Goal: Understand process/instructions: Learn how to perform a task or action

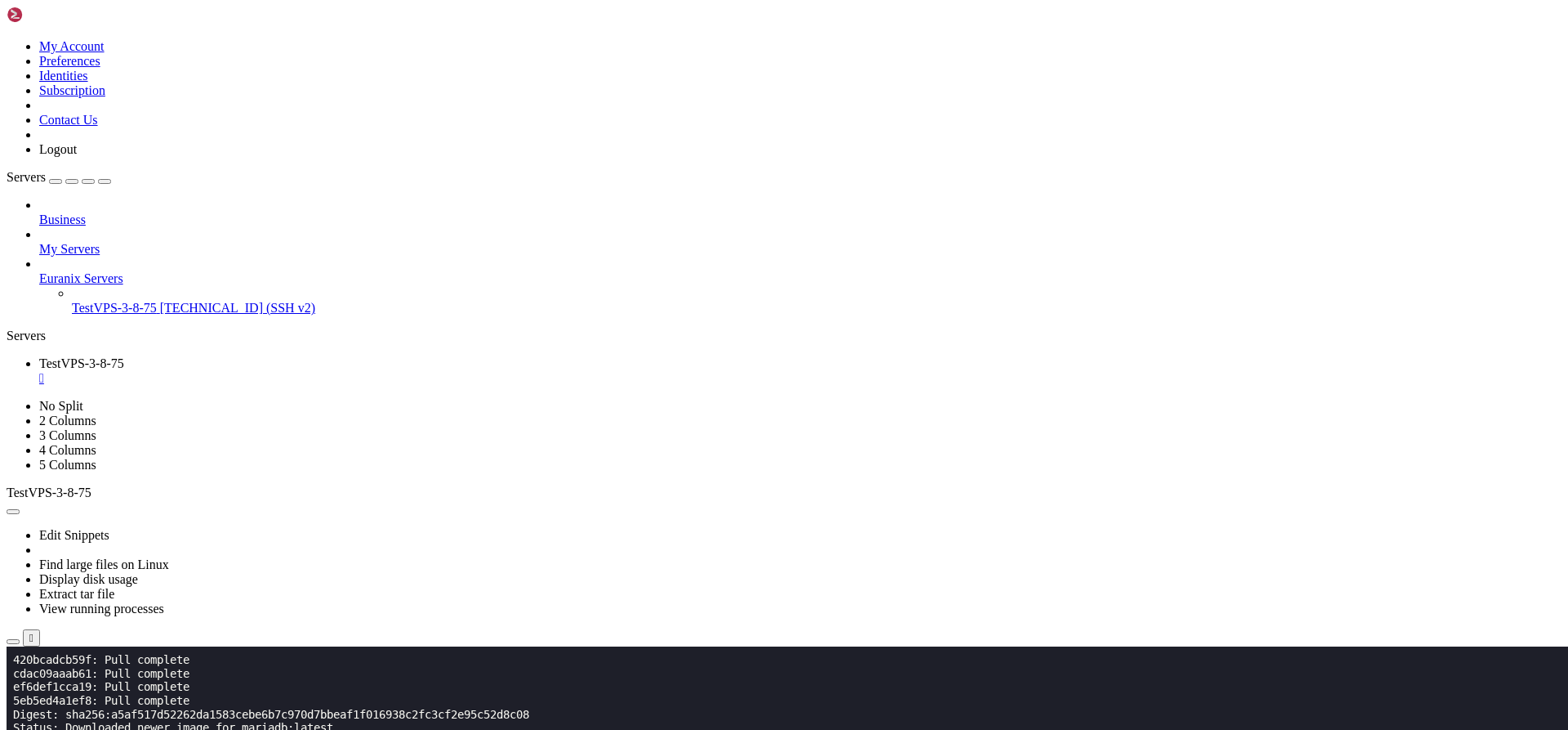
scroll to position [13615, 0]
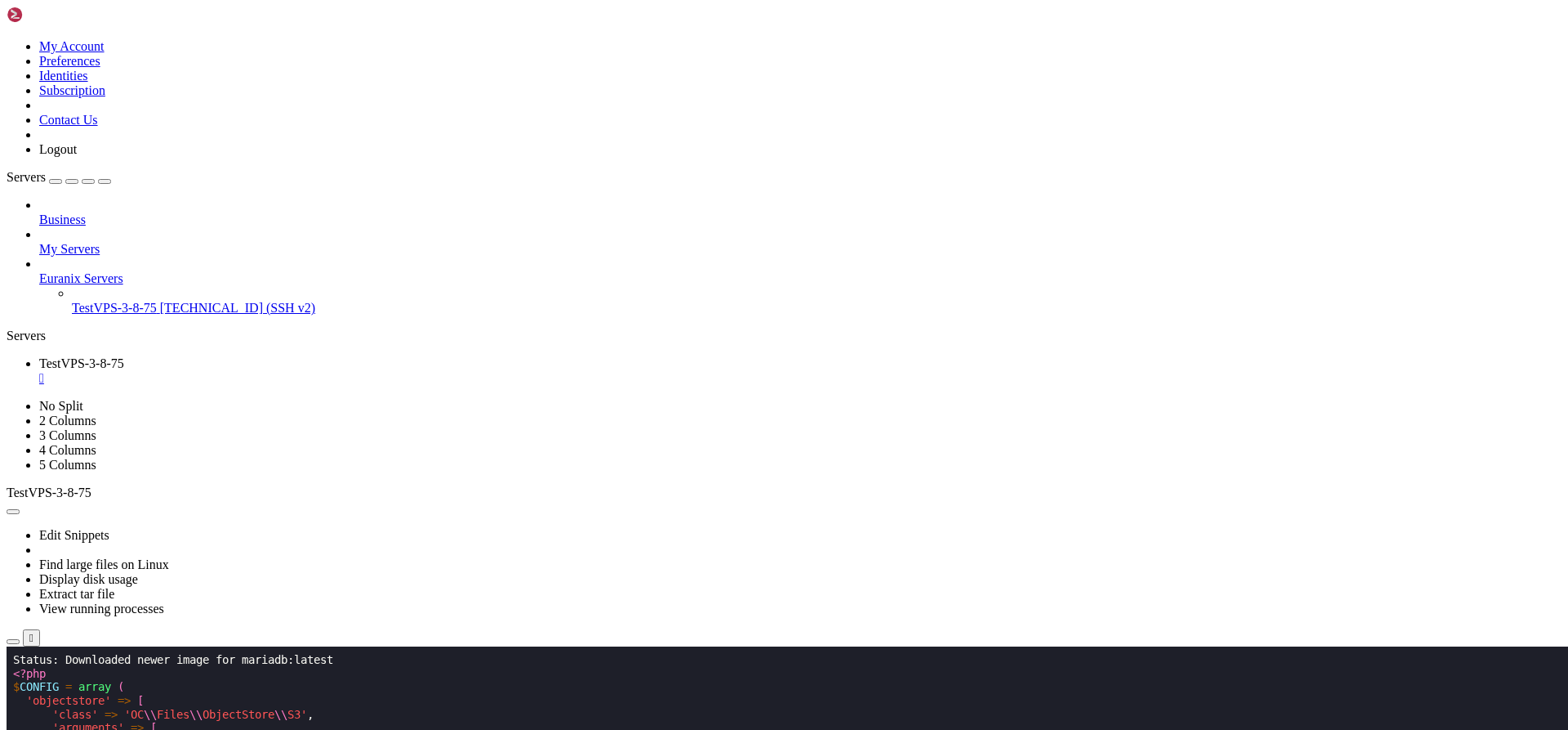
scroll to position [13657, 0]
drag, startPoint x: 30, startPoint y: 879, endPoint x: 16, endPoint y: 669, distance: 210.5
click at [203, 717] on span "\\" at bounding box center [196, 715] width 13 height 13
drag, startPoint x: 32, startPoint y: 890, endPoint x: 13, endPoint y: 669, distance: 221.8
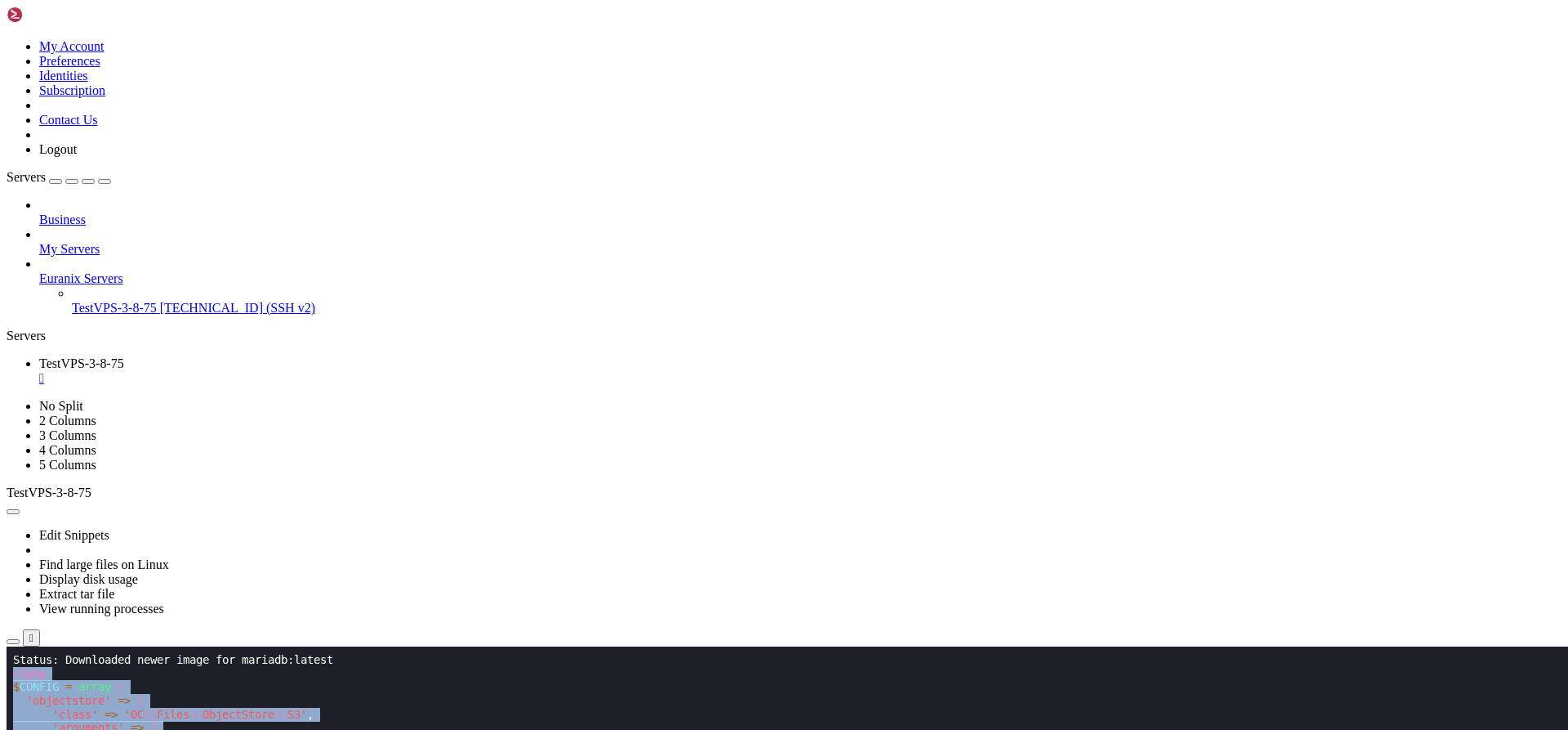
click at [84, 703] on span "'objectstore'" at bounding box center [68, 700] width 84 height 13
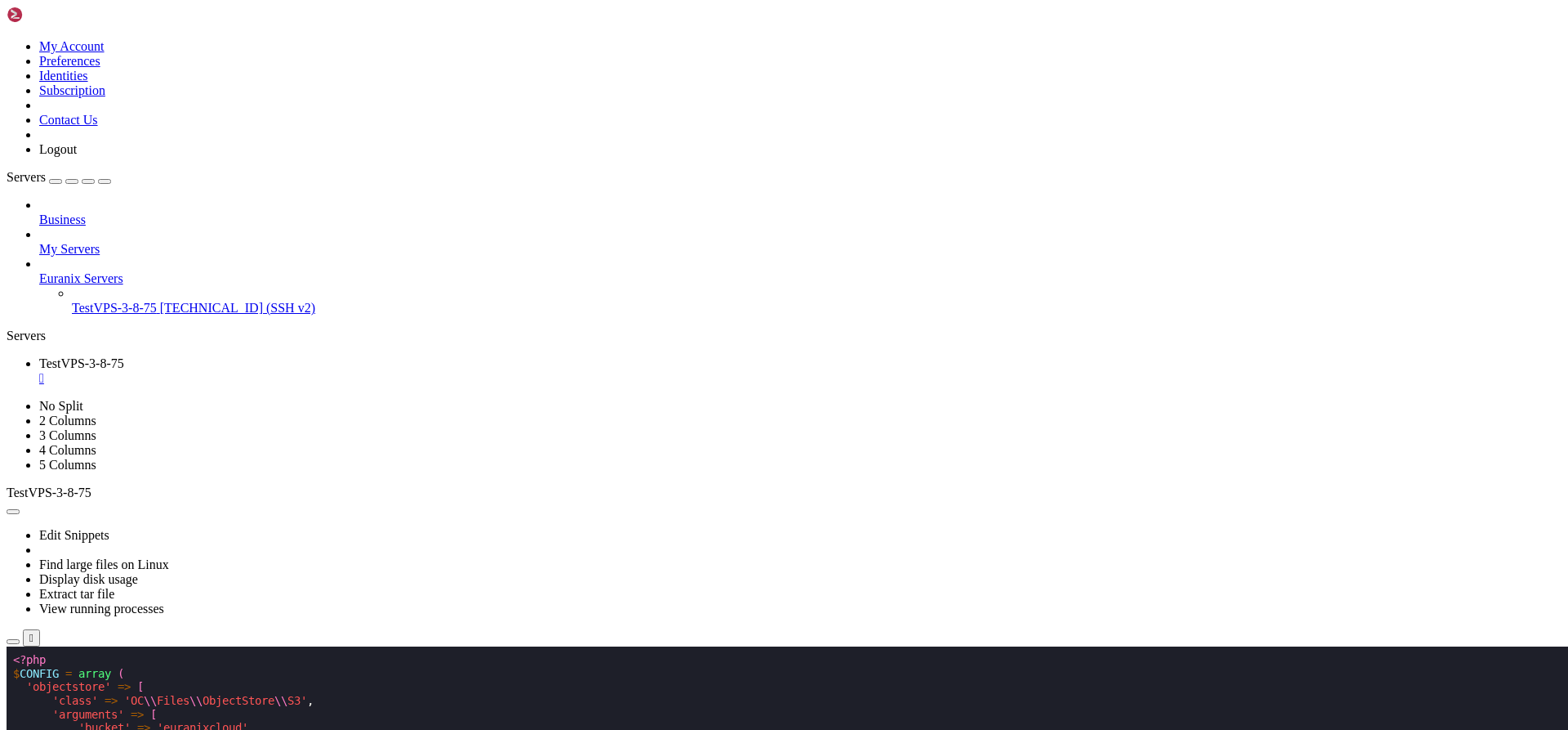
scroll to position [13670, 0]
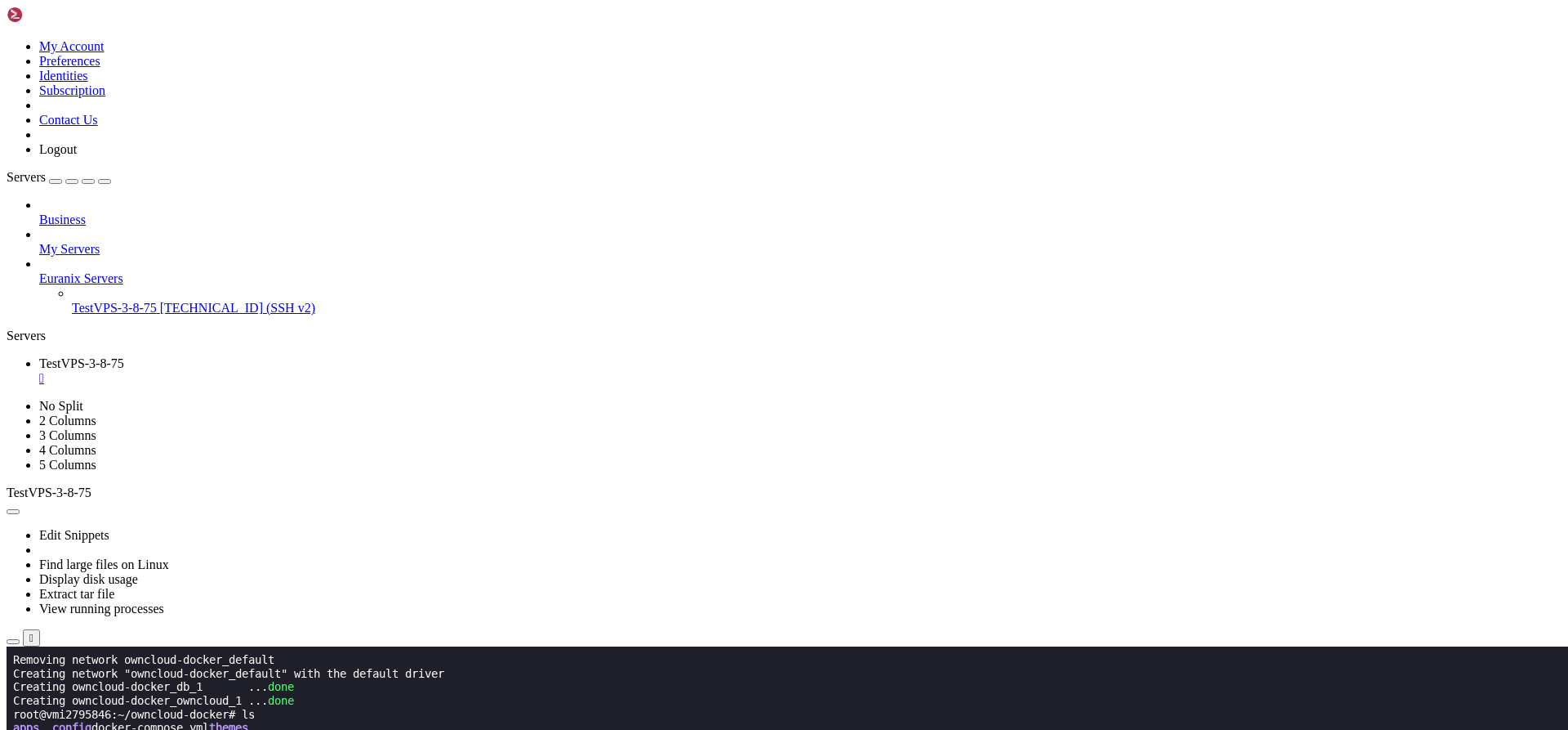
scroll to position [14131, 0]
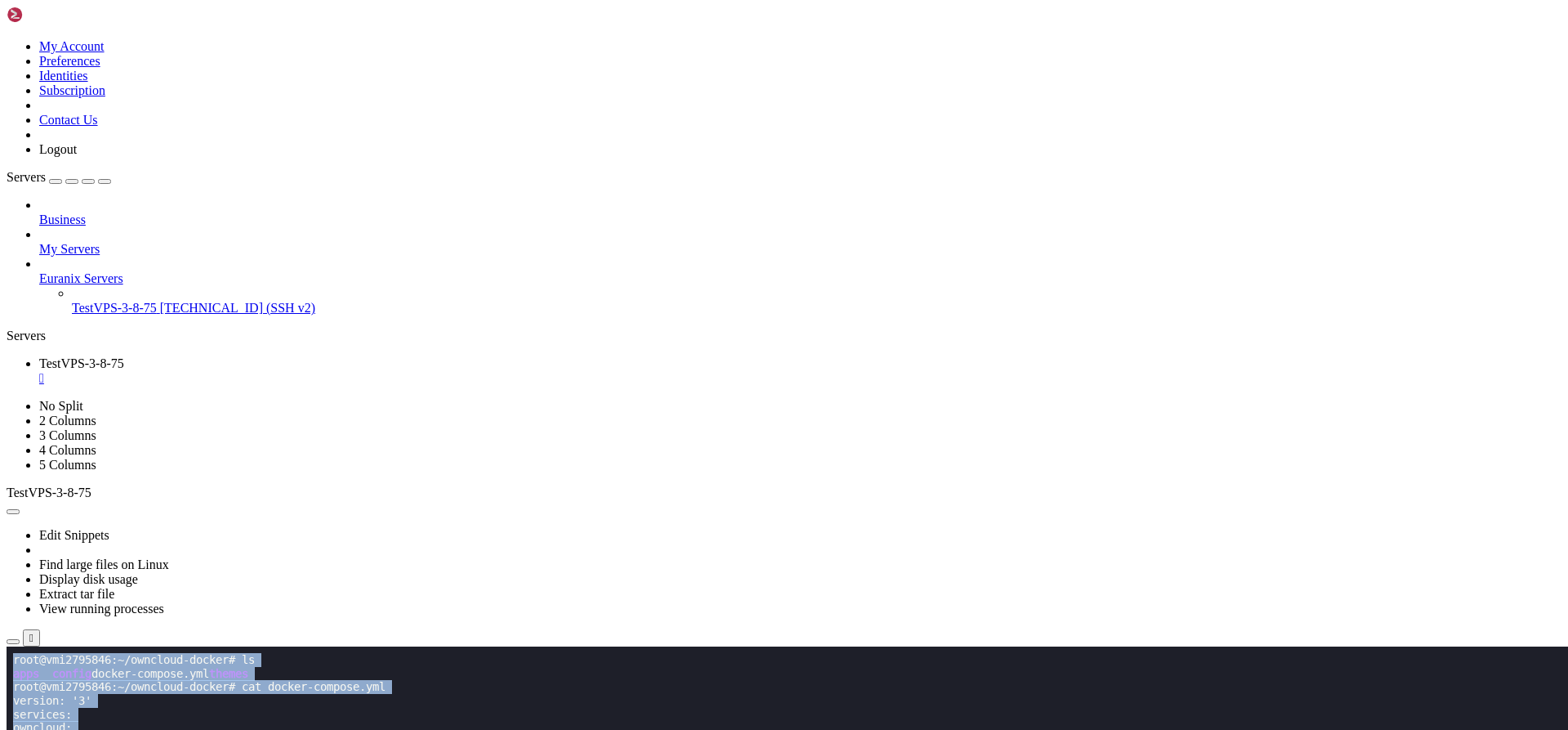
scroll to position [14539, 0]
drag, startPoint x: 14, startPoint y: 794, endPoint x: 88, endPoint y: 1151, distance: 364.6
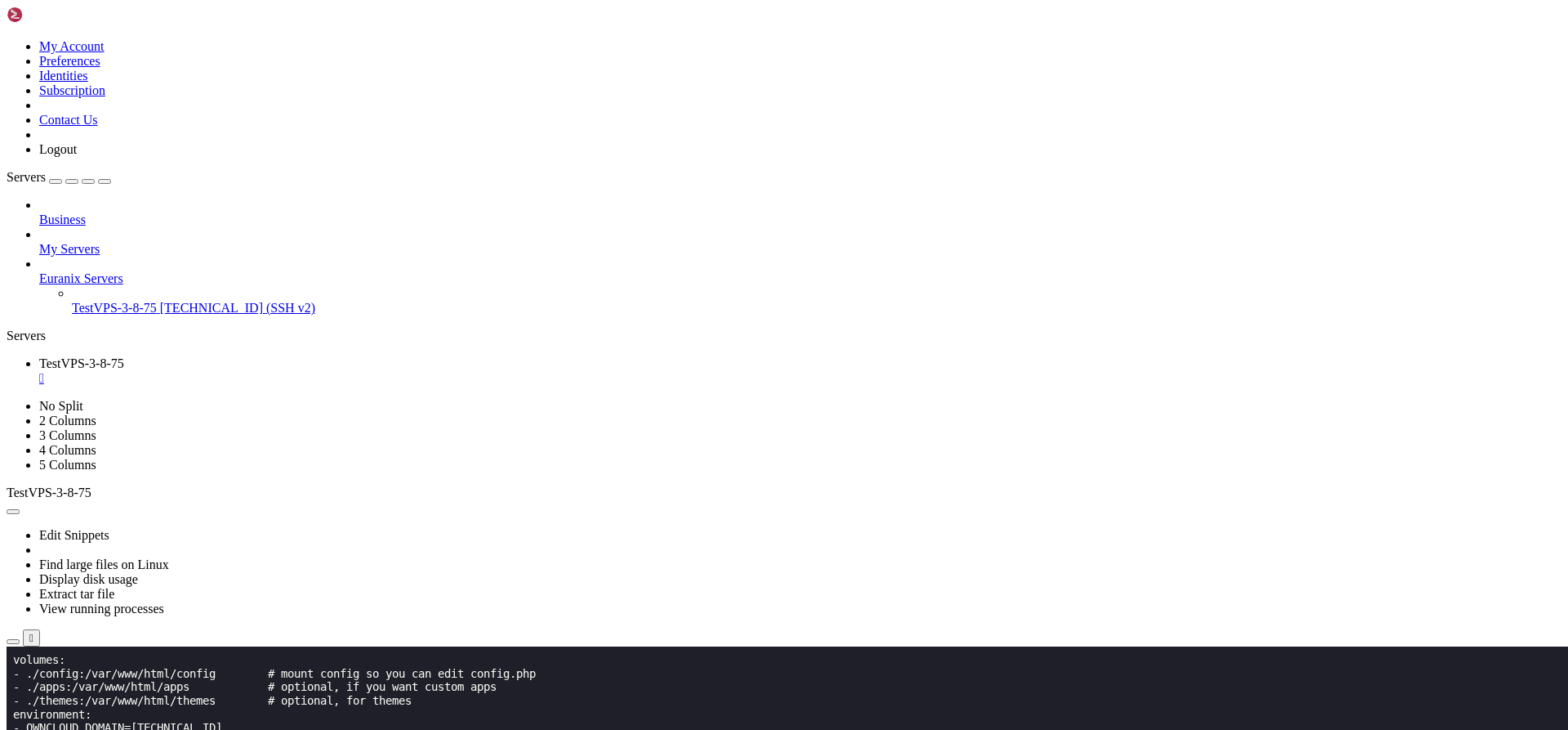
scroll to position [14675, 0]
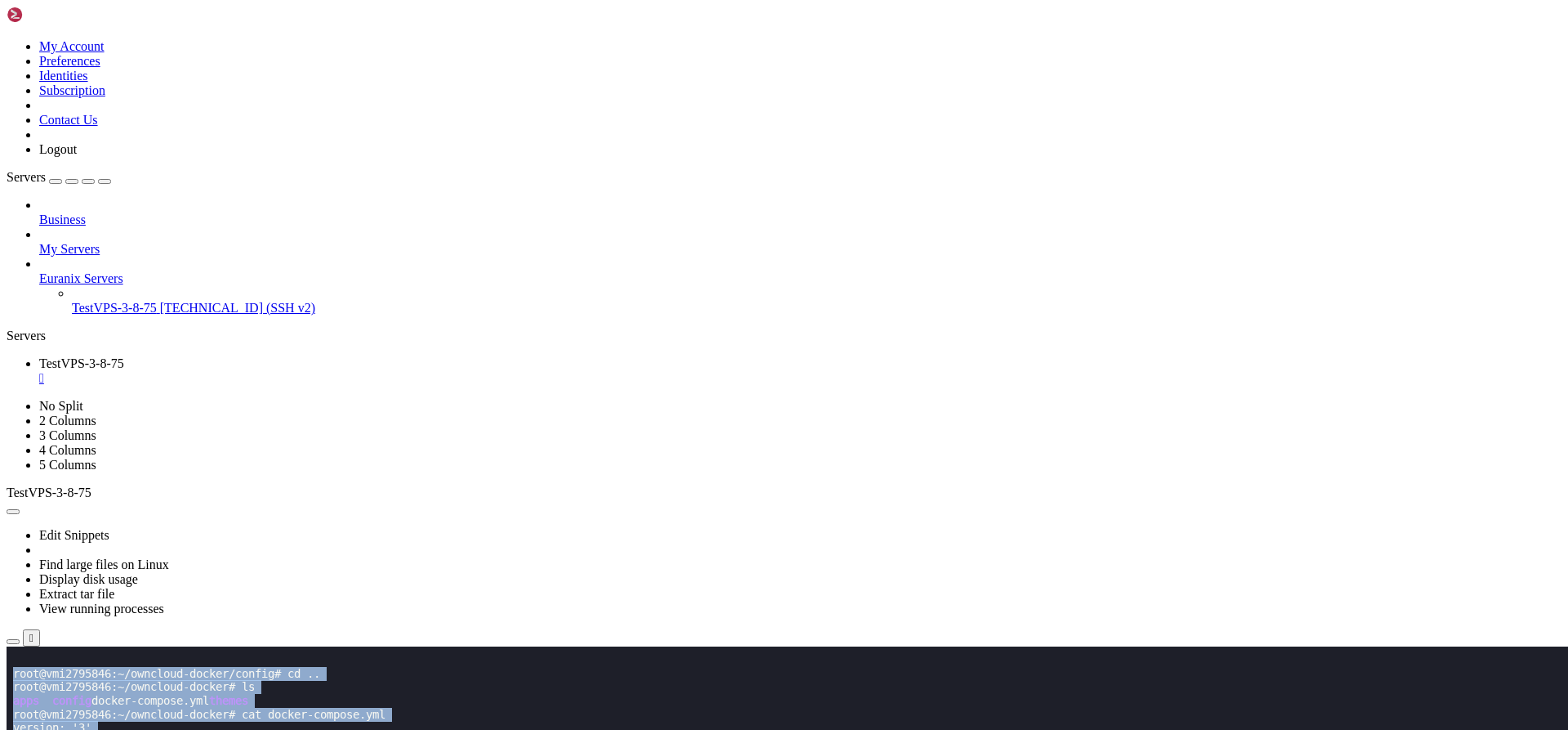
scroll to position [14512, 0]
drag, startPoint x: 15, startPoint y: 819, endPoint x: 107, endPoint y: 1179, distance: 371.6
